Goal: Information Seeking & Learning: Learn about a topic

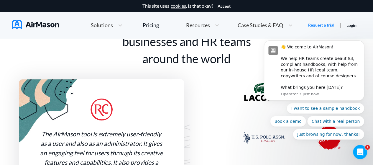
scroll to position [501, 0]
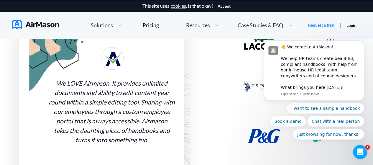
click at [81, 112] on div "We LOVE Airmason. It provides unlimited documents and ability to edit content y…" at bounding box center [112, 111] width 126 height 66
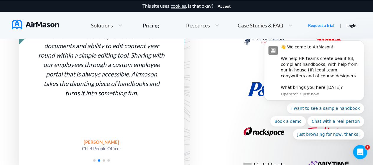
scroll to position [560, 0]
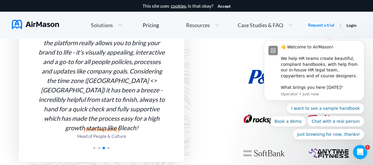
click at [120, 70] on div "It's a great tool to enable greater communication across the organisation and t…" at bounding box center [102, 75] width 126 height 113
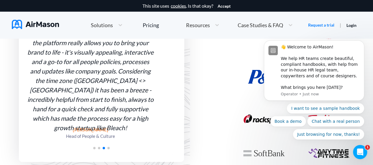
click at [107, 54] on div "It's a great tool to enable greater communication across the organisation and t…" at bounding box center [90, 75] width 126 height 113
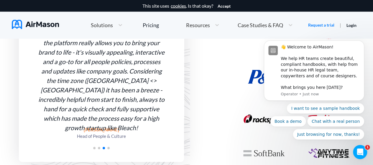
scroll to position [530, 0]
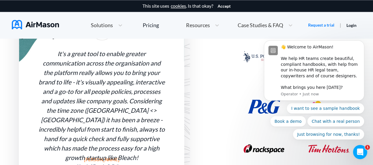
click at [108, 70] on div "It's a great tool to enable greater communication across the organisation and t…" at bounding box center [102, 105] width 126 height 113
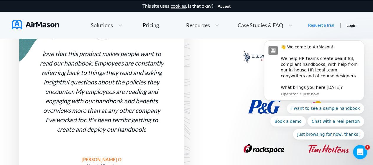
click at [111, 78] on div "love that this product makes people want to read our handbook. Employees are co…" at bounding box center [102, 91] width 126 height 85
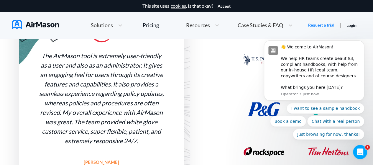
scroll to position [501, 0]
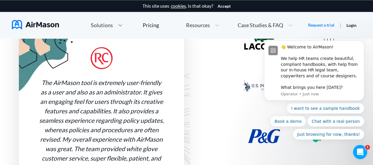
click at [121, 25] on icon at bounding box center [120, 25] width 6 height 6
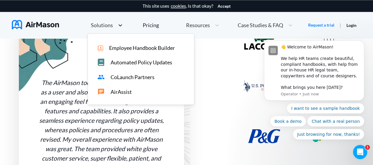
scroll to position [348, 0]
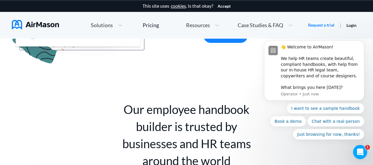
click at [288, 25] on body "👋 Welcome to AirMason! We help HR teams create beautiful, compliant handbooks, …" at bounding box center [313, 73] width 113 height 148
click at [240, 29] on div "Case Studies & FAQ" at bounding box center [265, 25] width 61 height 13
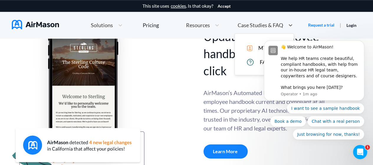
scroll to position [253, 0]
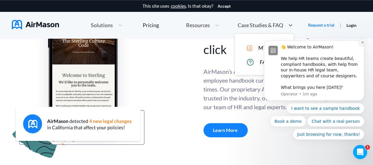
click at [363, 44] on icon "Dismiss notification" at bounding box center [362, 42] width 3 height 3
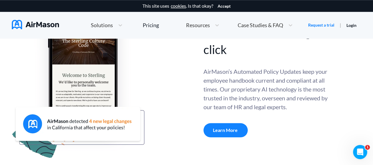
scroll to position [100, 0]
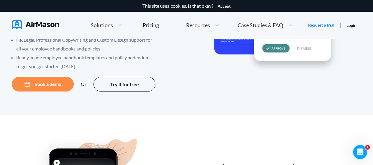
click at [277, 27] on span "Case Studies & FAQ" at bounding box center [260, 24] width 45 height 5
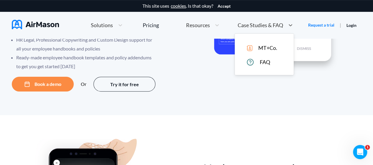
click at [266, 45] on span "MT+Co." at bounding box center [267, 48] width 19 height 6
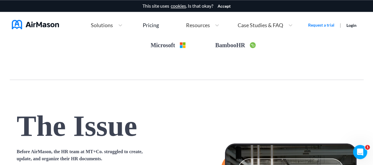
scroll to position [442, 0]
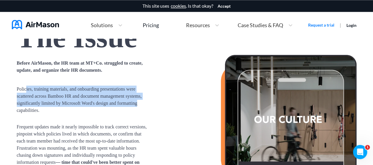
drag, startPoint x: 27, startPoint y: 81, endPoint x: 139, endPoint y: 96, distance: 112.7
click at [139, 96] on span "Policies, training materials, and onboarding presentations were scattered acros…" at bounding box center [83, 99] width 133 height 28
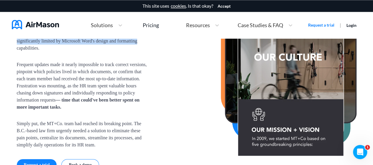
scroll to position [560, 0]
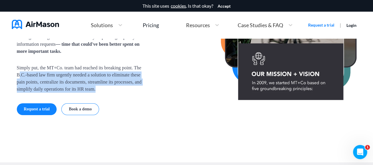
drag, startPoint x: 20, startPoint y: 67, endPoint x: 141, endPoint y: 82, distance: 121.4
click at [141, 82] on span "Simply put, the MT+Co. team had reached its breaking point. The B.C.-based law …" at bounding box center [83, 78] width 133 height 28
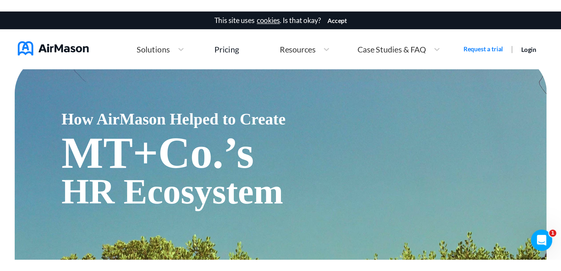
scroll to position [0, 0]
